Goal: Communication & Community: Answer question/provide support

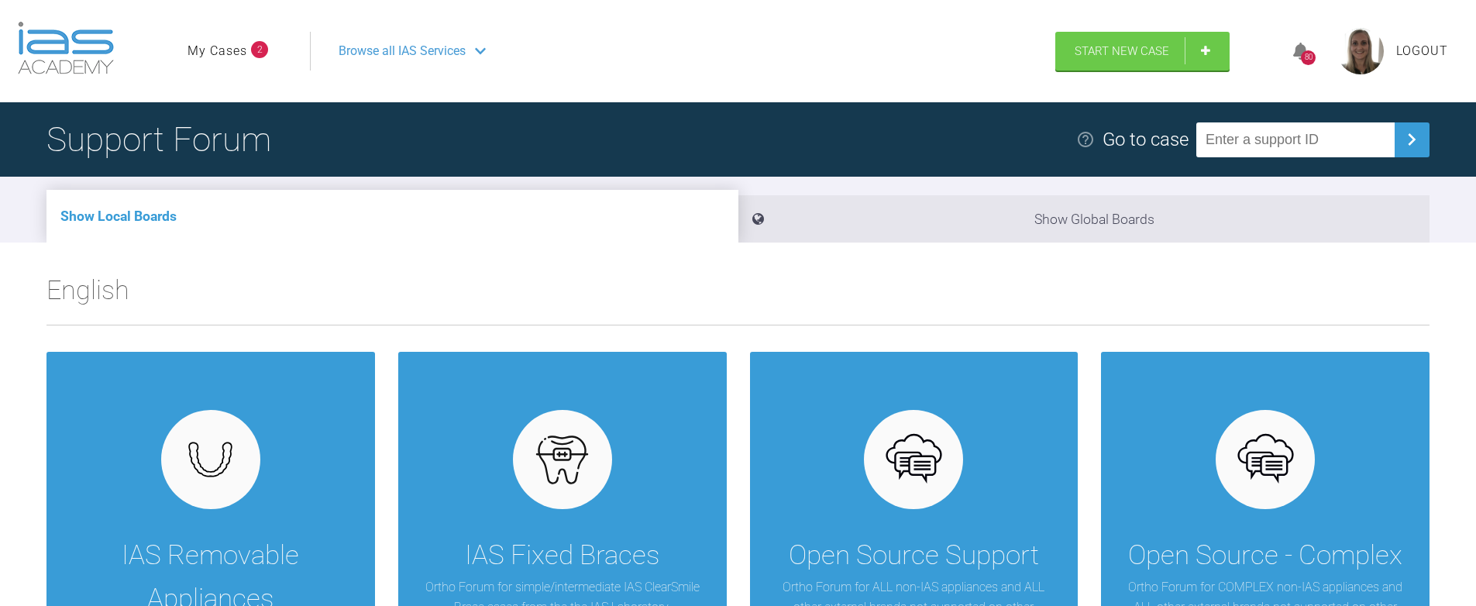
click at [252, 46] on span "2" at bounding box center [259, 49] width 17 height 17
click at [237, 53] on link "My Cases" at bounding box center [217, 51] width 60 height 20
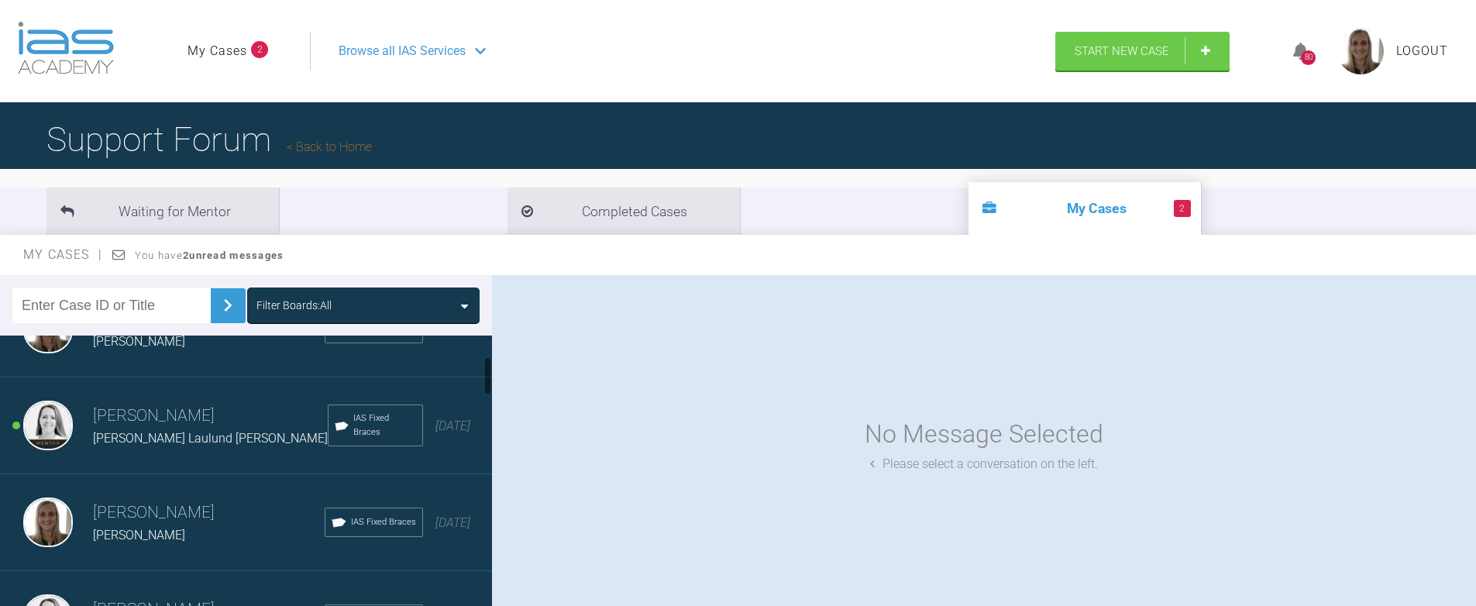
click at [168, 429] on div "[PERSON_NAME] Laulund [PERSON_NAME]" at bounding box center [210, 438] width 235 height 20
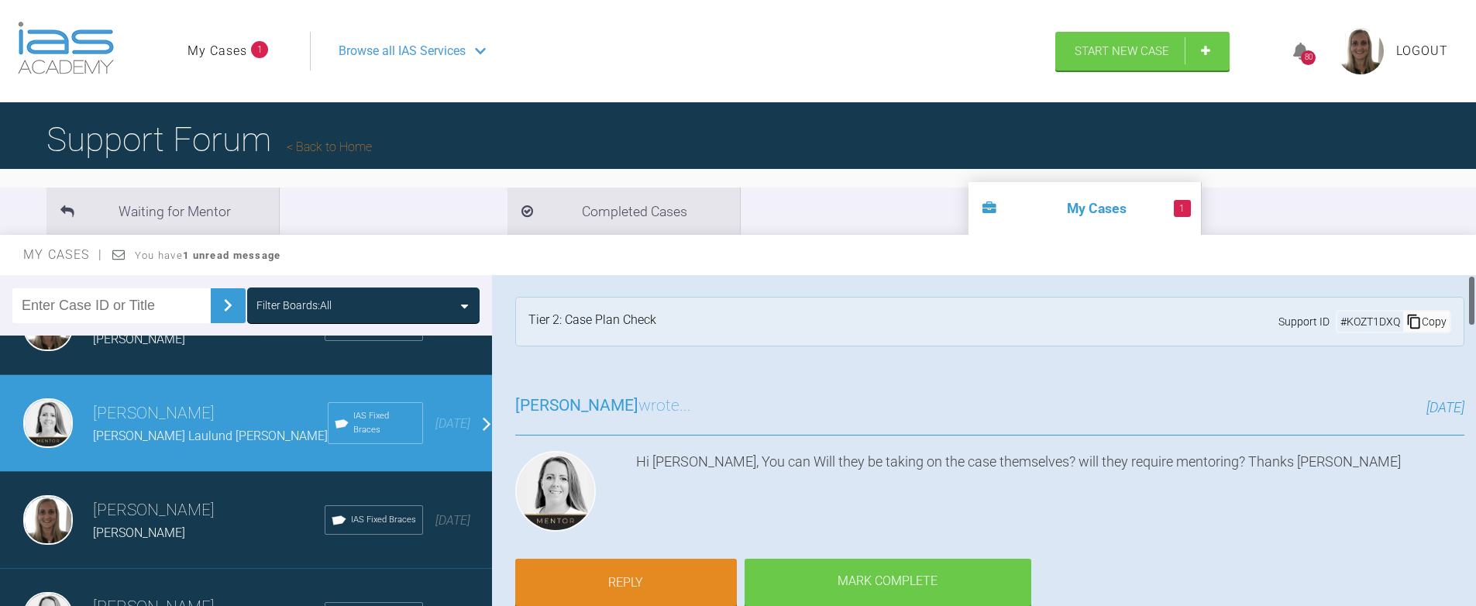
scroll to position [1, 0]
click at [657, 579] on link "Reply" at bounding box center [626, 585] width 222 height 48
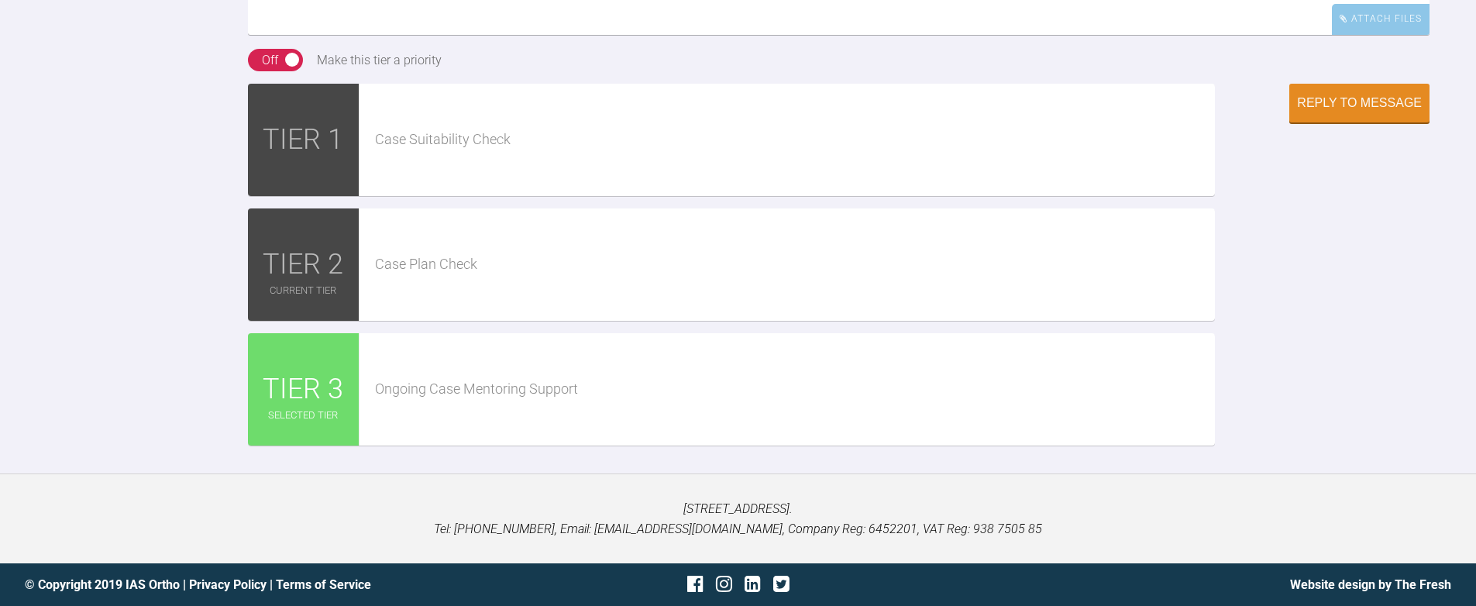
type textarea "h"
type textarea "Hi [PERSON_NAME], She will post the case herself then - she also uses the forum…"
click at [1339, 112] on div "Reply to Message" at bounding box center [1359, 105] width 125 height 14
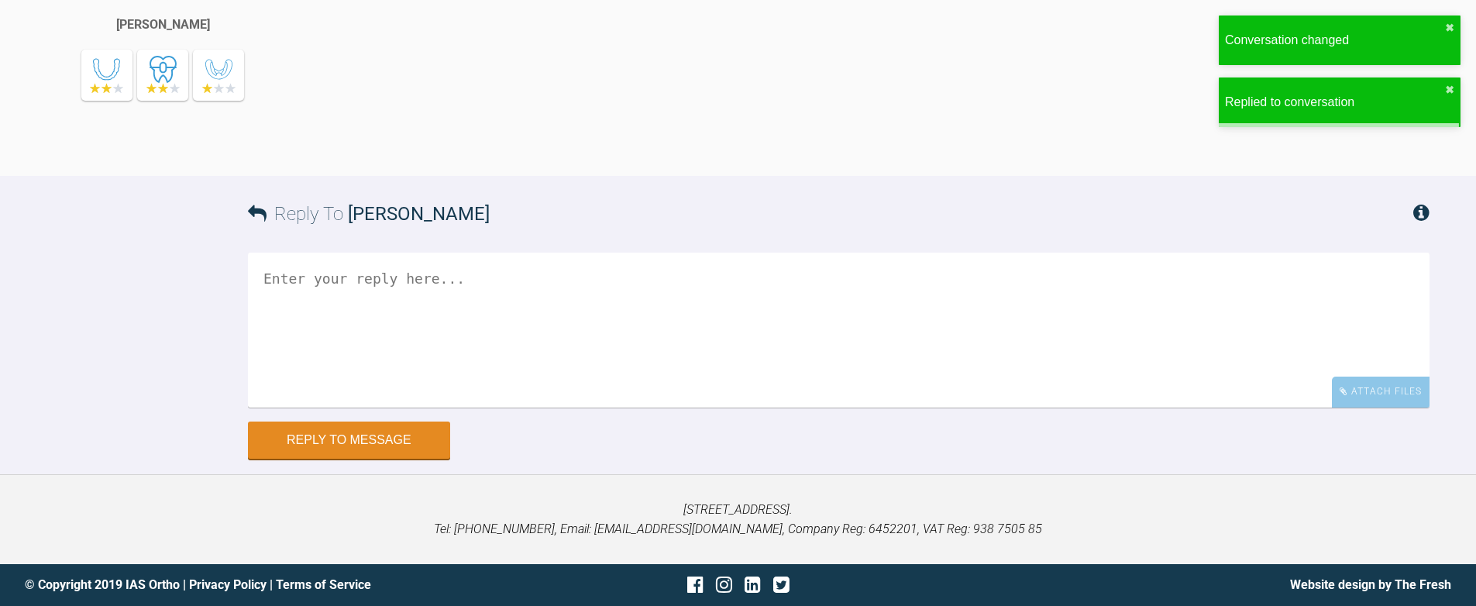
scroll to position [3083, 0]
